Goal: Task Accomplishment & Management: Use online tool/utility

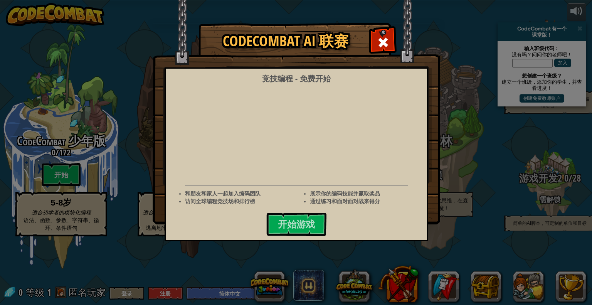
select select "zh-HANS"
click at [382, 42] on span at bounding box center [383, 42] width 12 height 12
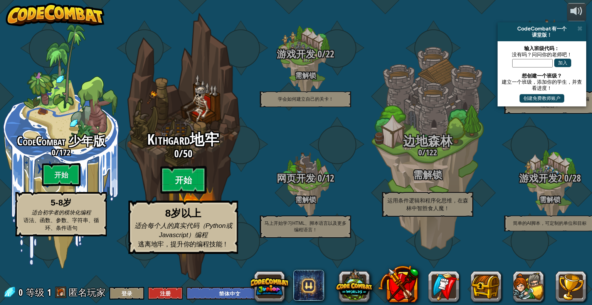
click at [192, 194] on btn "开始" at bounding box center [183, 180] width 46 height 28
select select "zh-HANS"
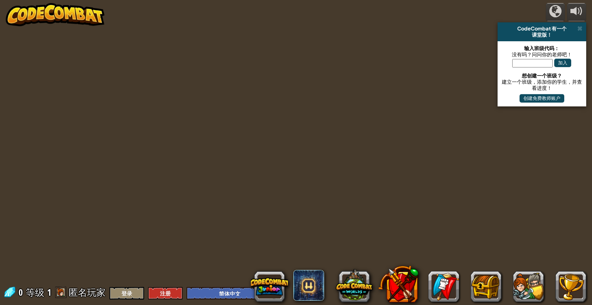
select select "zh-HANS"
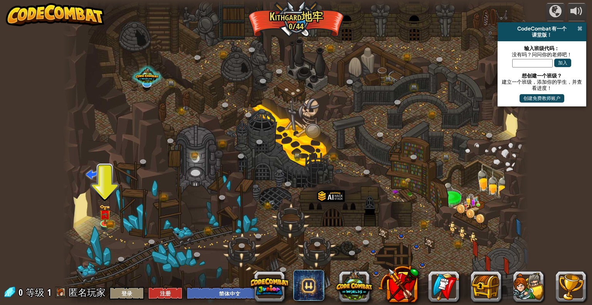
click at [581, 28] on span at bounding box center [580, 28] width 5 height 6
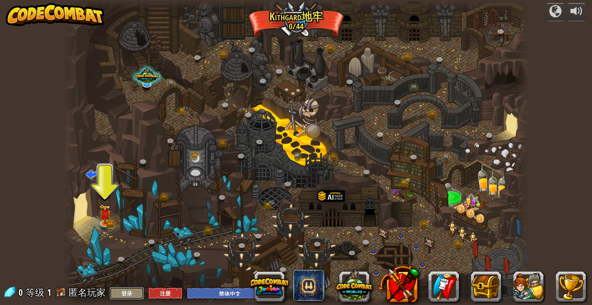
click at [125, 292] on button "登录" at bounding box center [127, 293] width 35 height 13
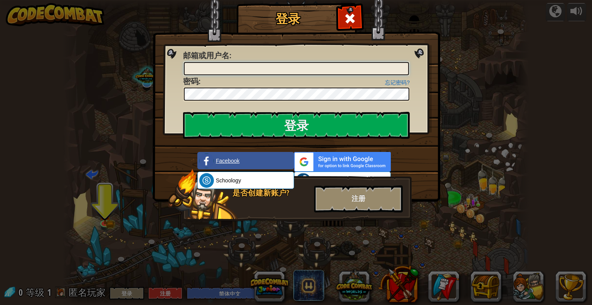
type input "[PERSON_NAME].XU"
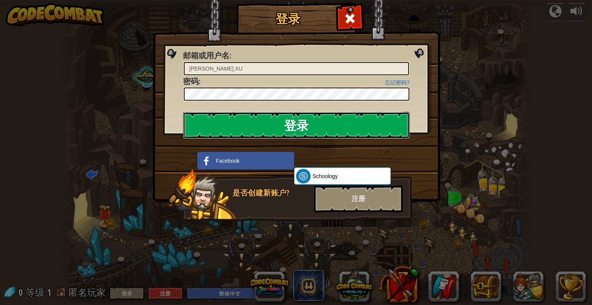
click at [299, 128] on input "登录" at bounding box center [296, 125] width 227 height 27
